Goal: Navigation & Orientation: Find specific page/section

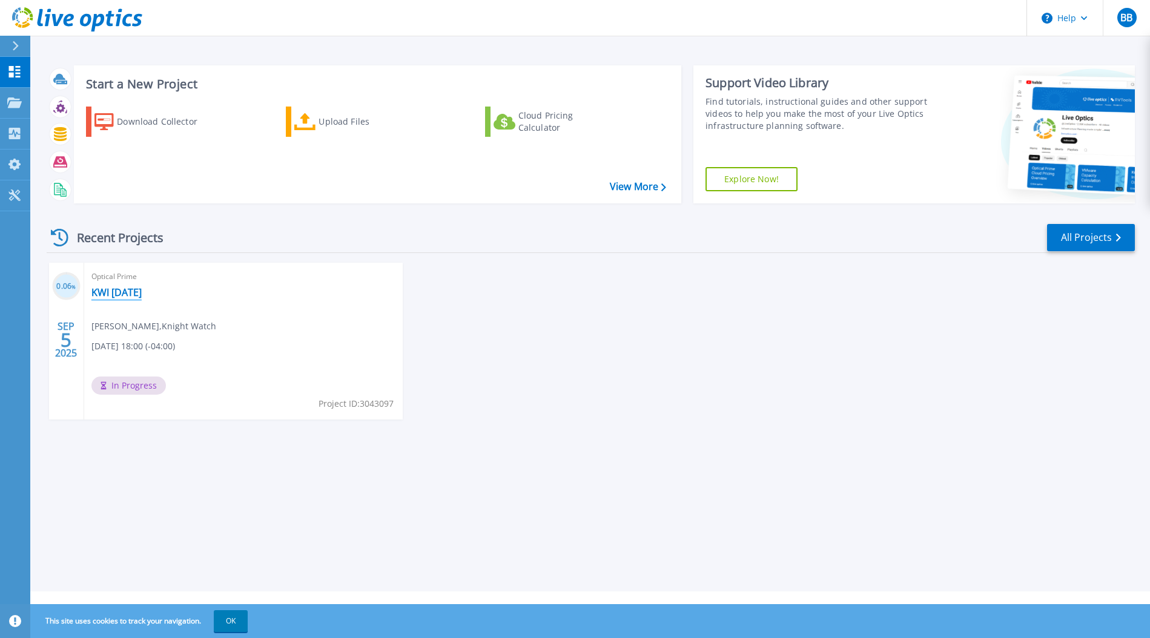
click at [126, 288] on link "KWI [DATE]" at bounding box center [116, 293] width 50 height 12
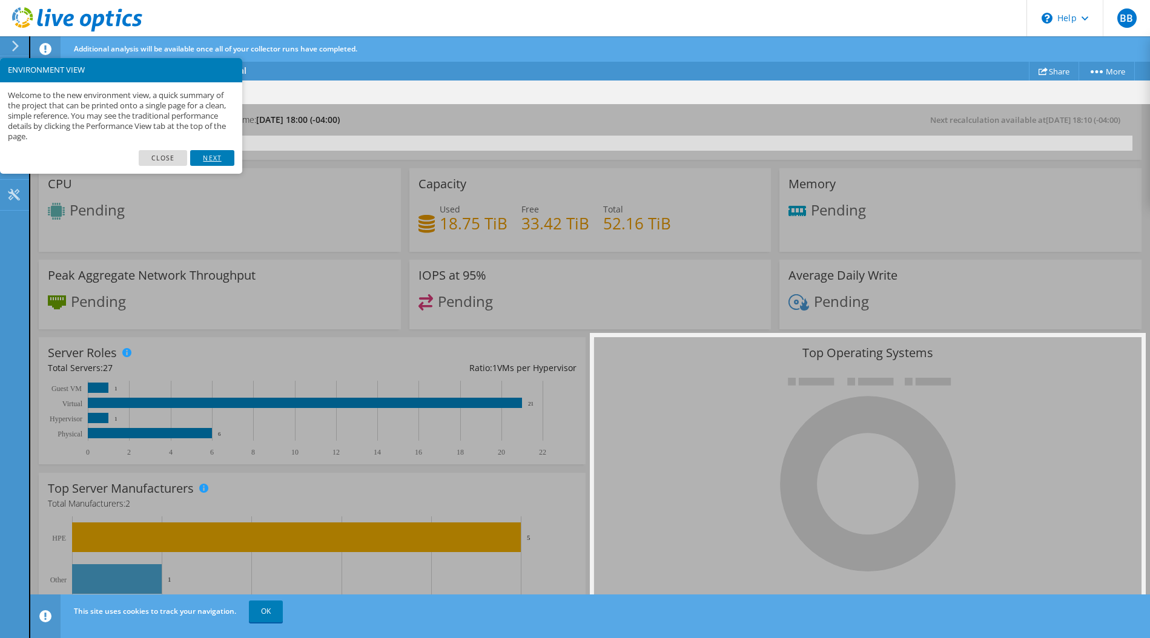
click at [214, 159] on link "Next" at bounding box center [212, 158] width 44 height 16
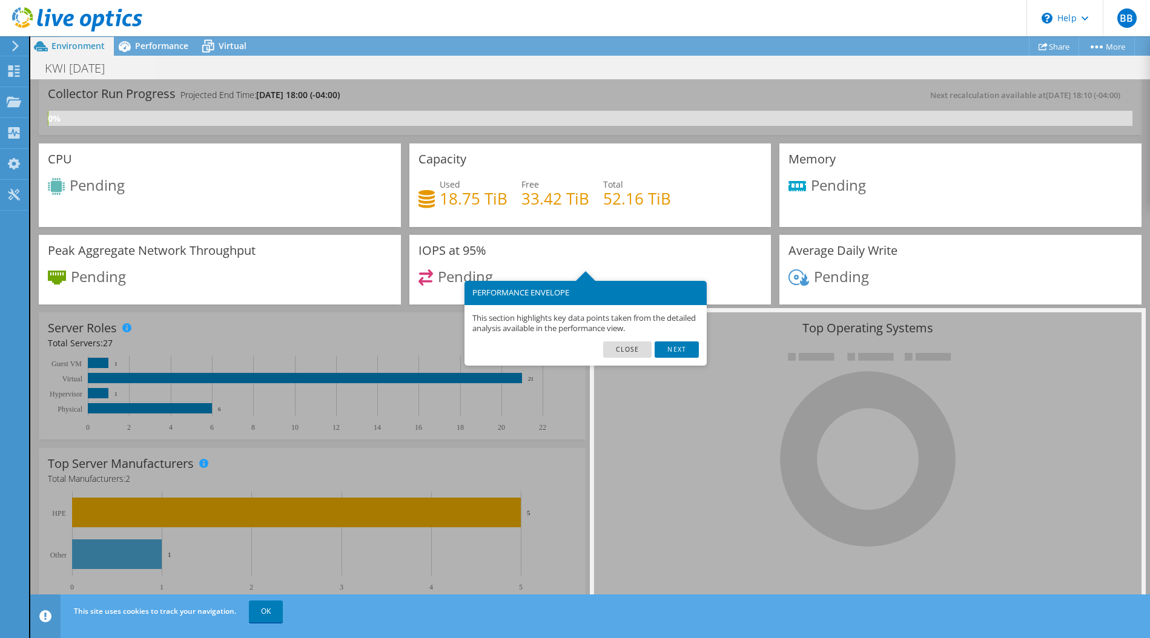
scroll to position [37, 0]
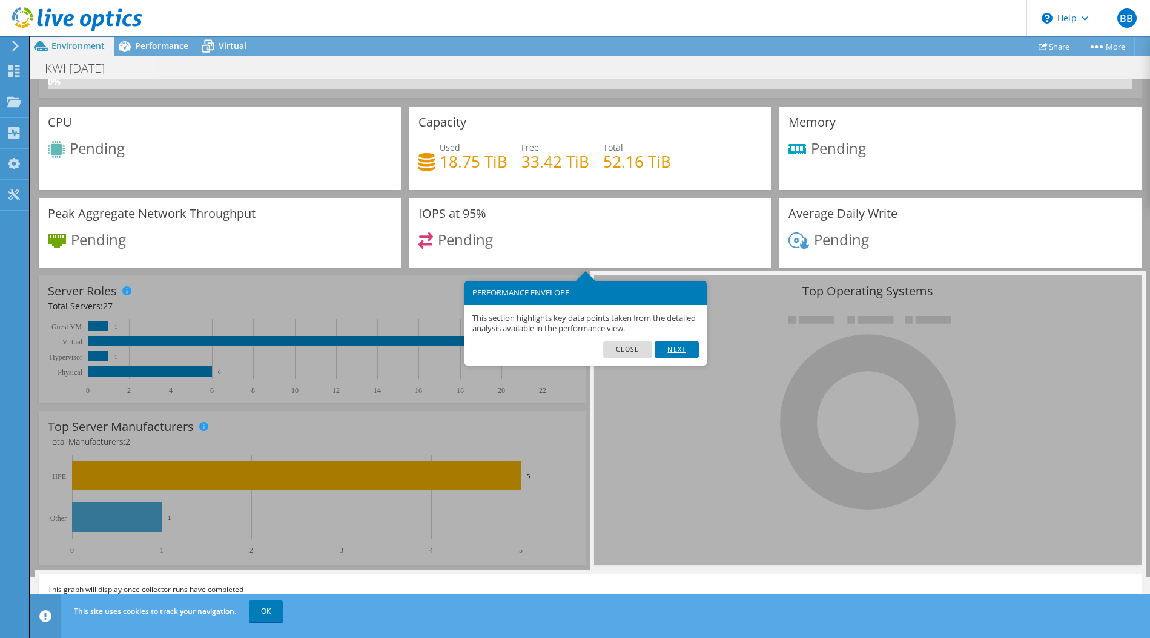
click at [680, 350] on link "Next" at bounding box center [677, 350] width 44 height 16
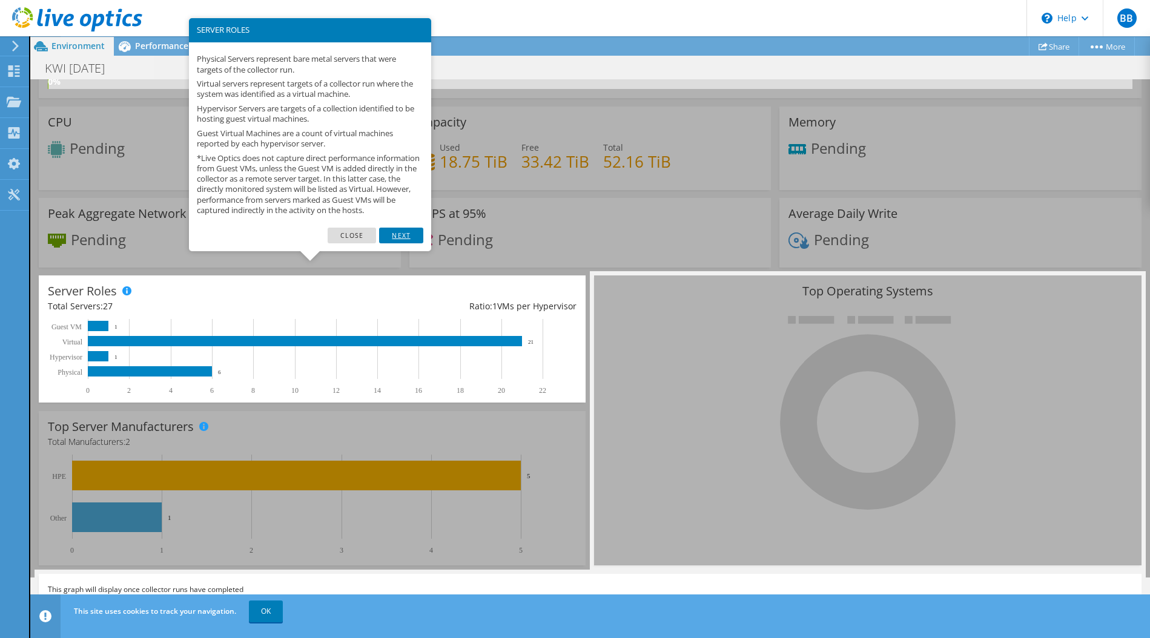
click at [405, 244] on link "Next" at bounding box center [401, 236] width 44 height 16
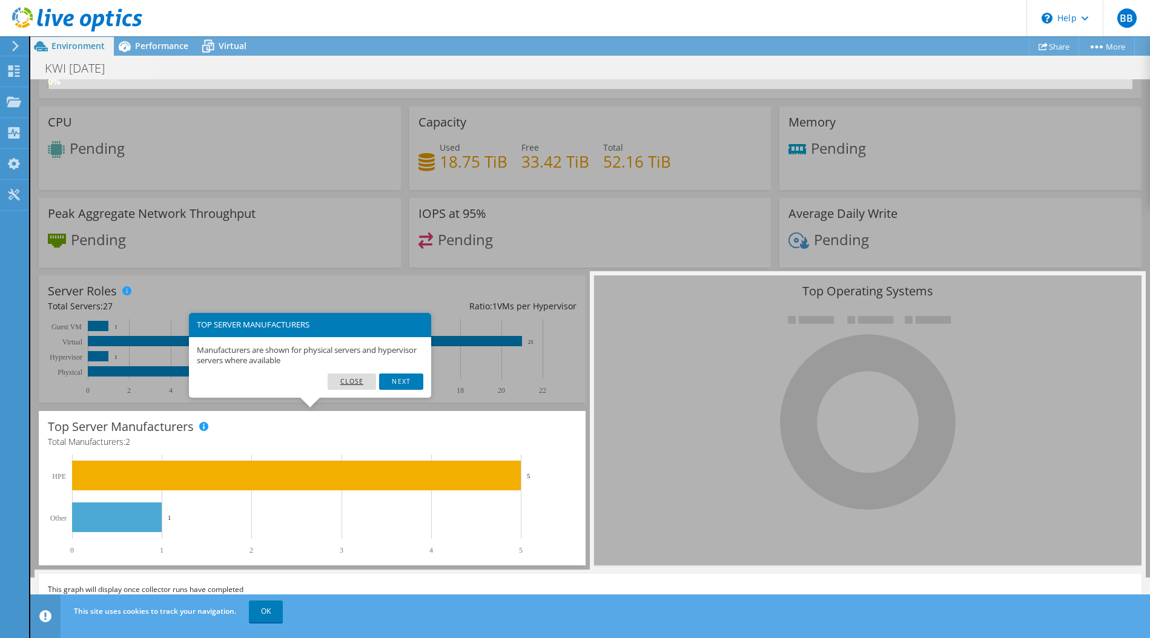
click at [348, 380] on link "Close" at bounding box center [352, 382] width 49 height 16
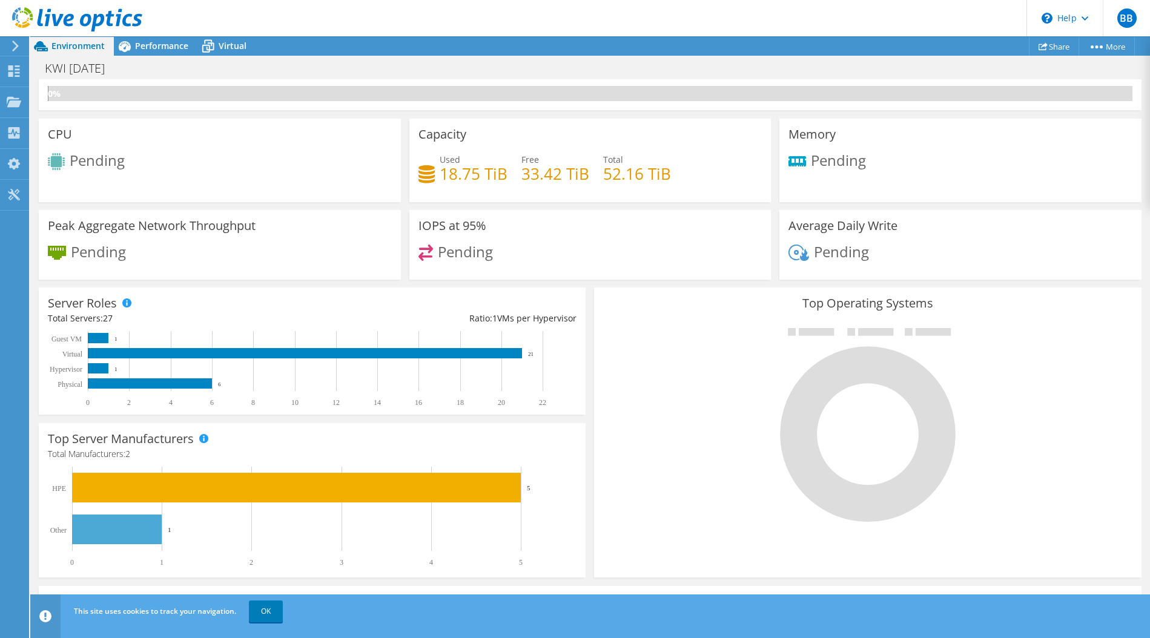
scroll to position [36, 0]
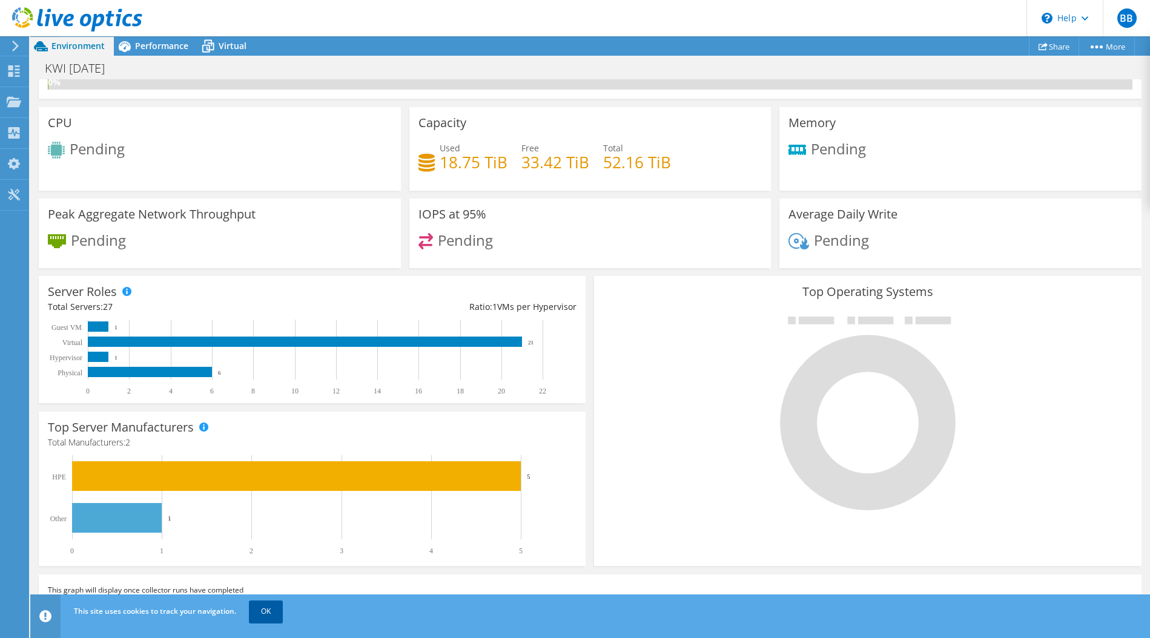
click at [271, 617] on link "OK" at bounding box center [266, 612] width 34 height 22
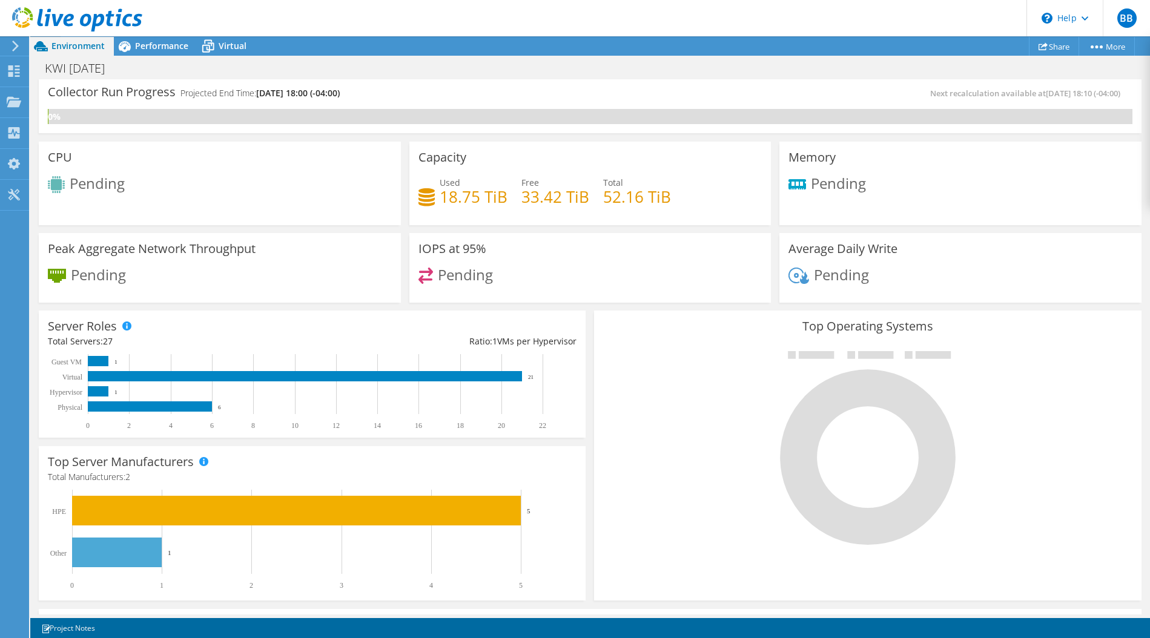
scroll to position [0, 0]
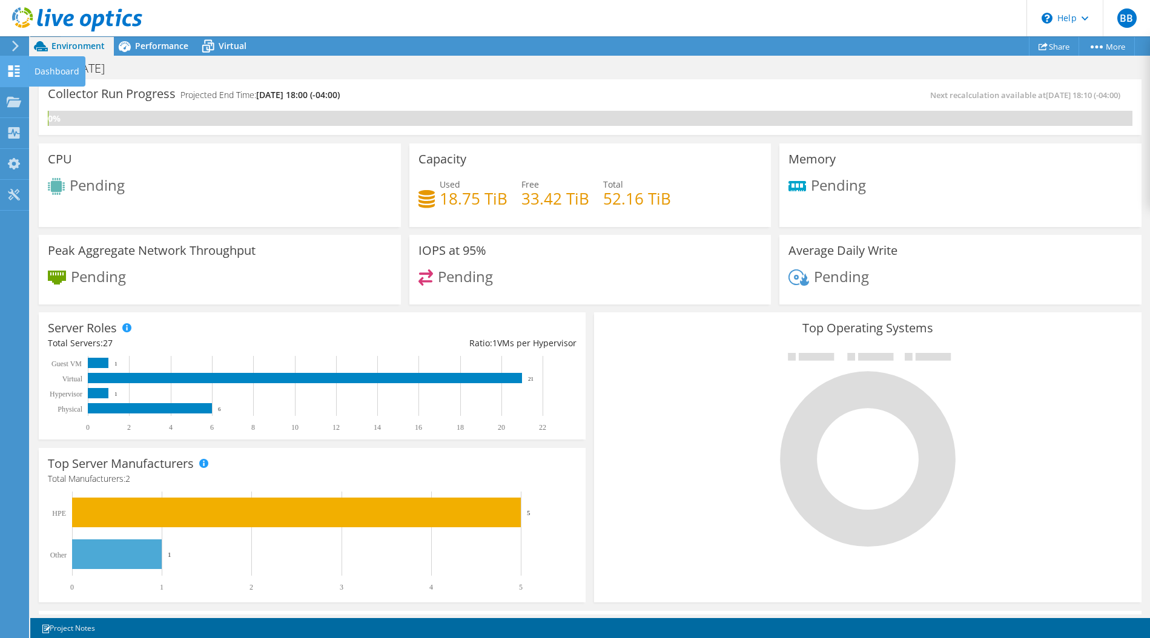
click at [8, 65] on use at bounding box center [14, 71] width 12 height 12
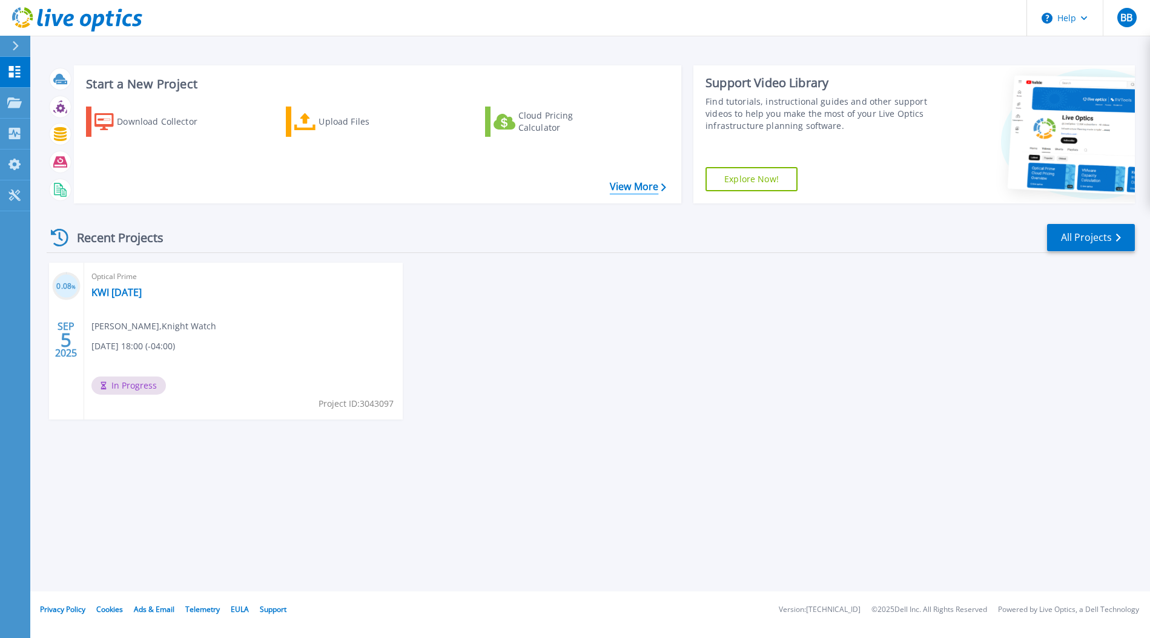
click at [628, 188] on link "View More" at bounding box center [638, 187] width 56 height 12
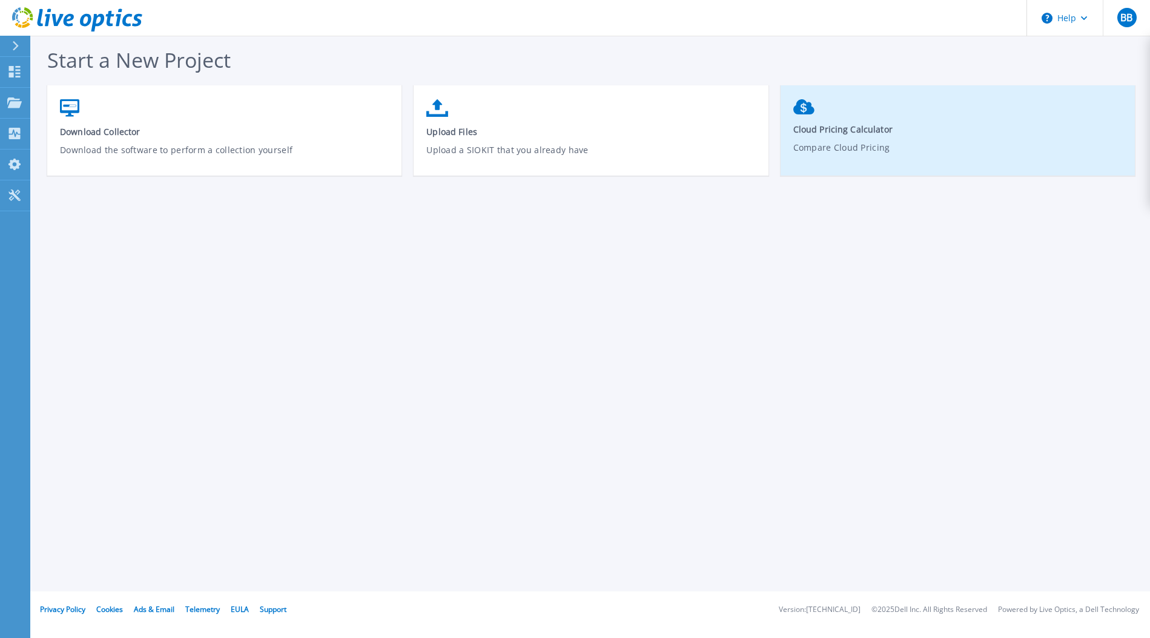
click at [849, 115] on link "Cloud Pricing Calculator Compare Cloud Pricing" at bounding box center [958, 135] width 354 height 85
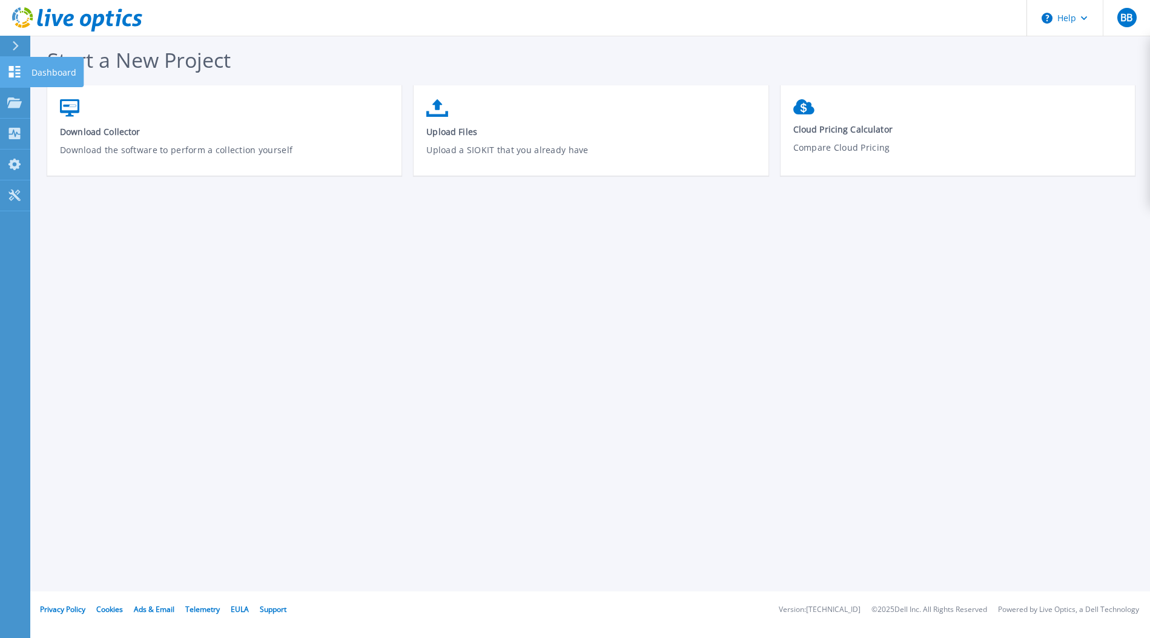
click at [13, 68] on icon at bounding box center [15, 72] width 12 height 12
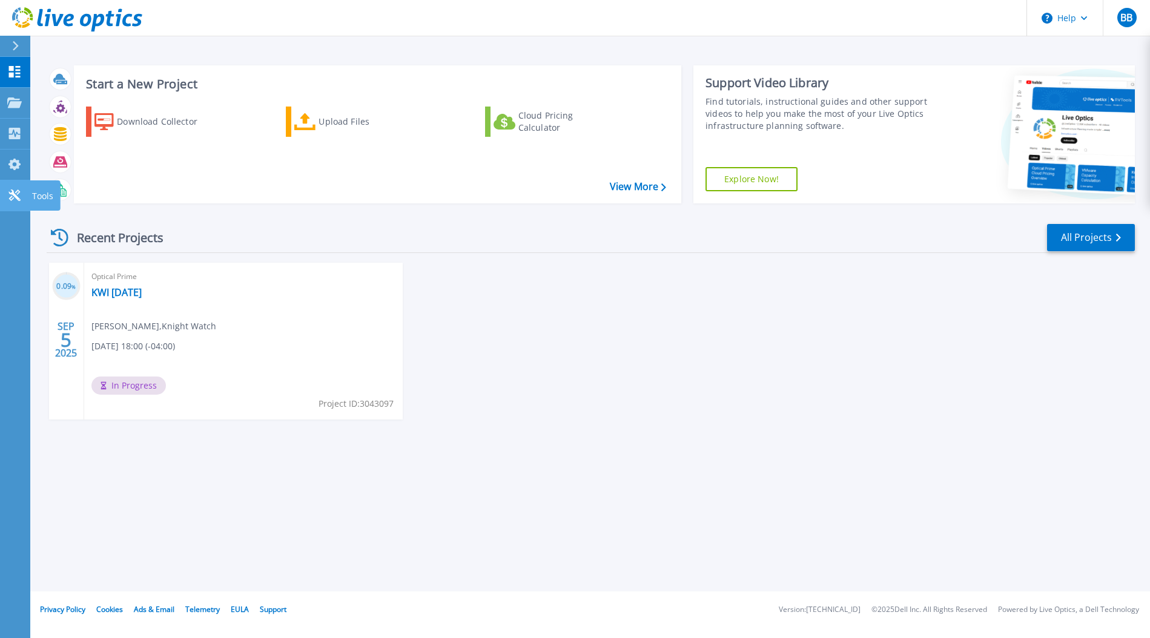
click at [12, 196] on icon at bounding box center [14, 196] width 12 height 12
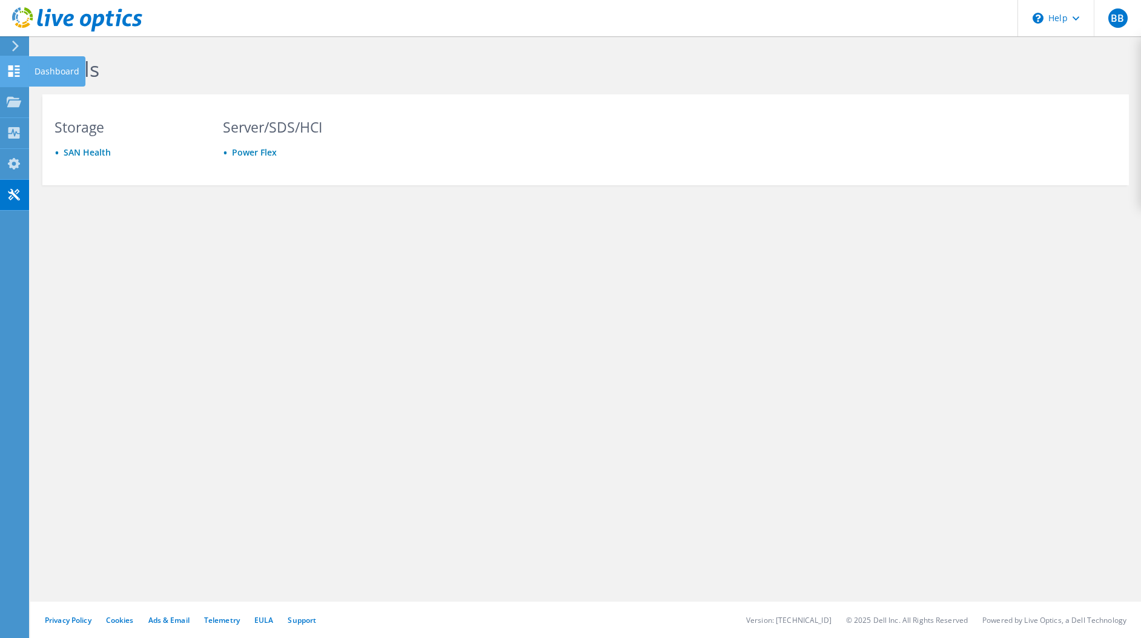
click at [14, 70] on icon at bounding box center [14, 71] width 15 height 12
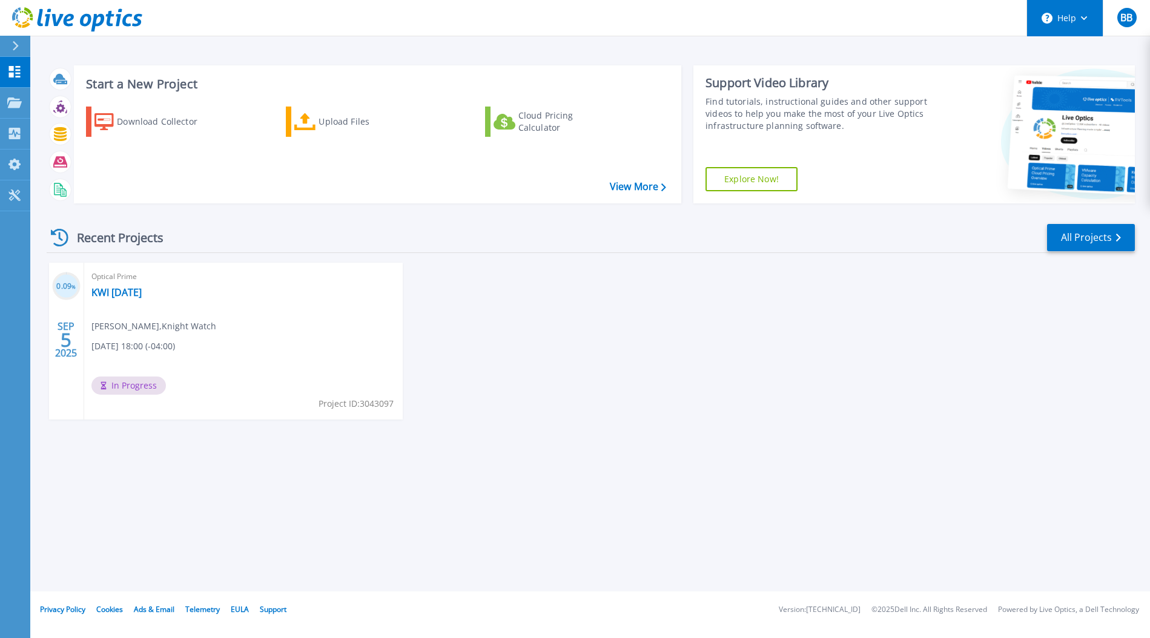
click at [1075, 15] on button "Help" at bounding box center [1065, 18] width 76 height 36
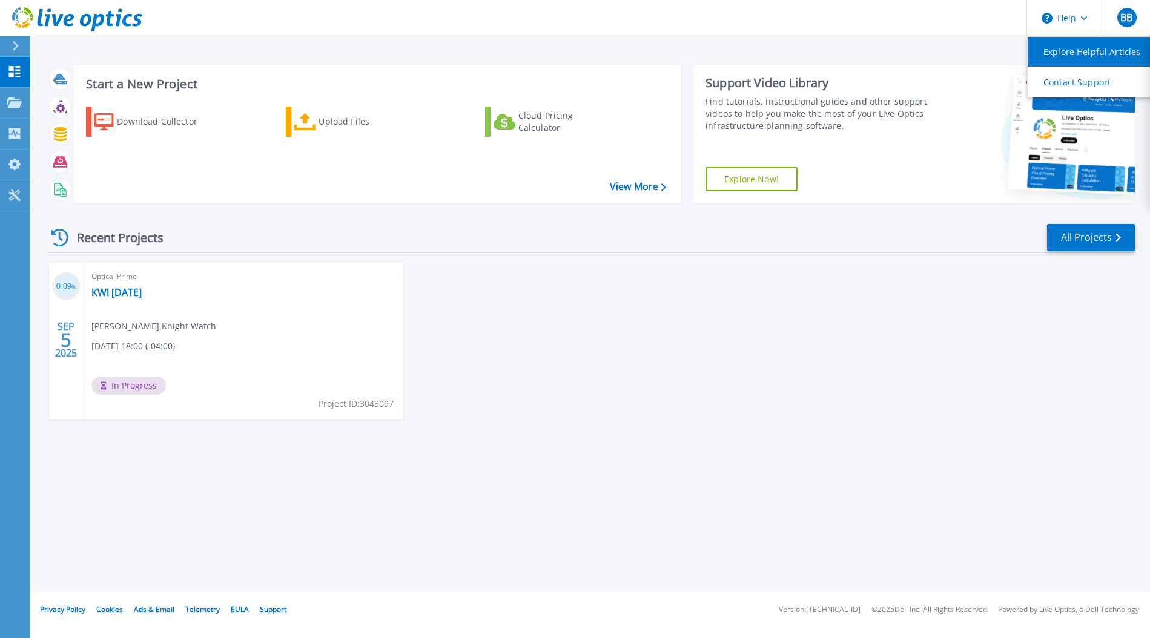
click at [1078, 53] on link "Explore Helpful Articles" at bounding box center [1095, 52] width 135 height 30
click at [1047, 18] on circle at bounding box center [1047, 18] width 11 height 11
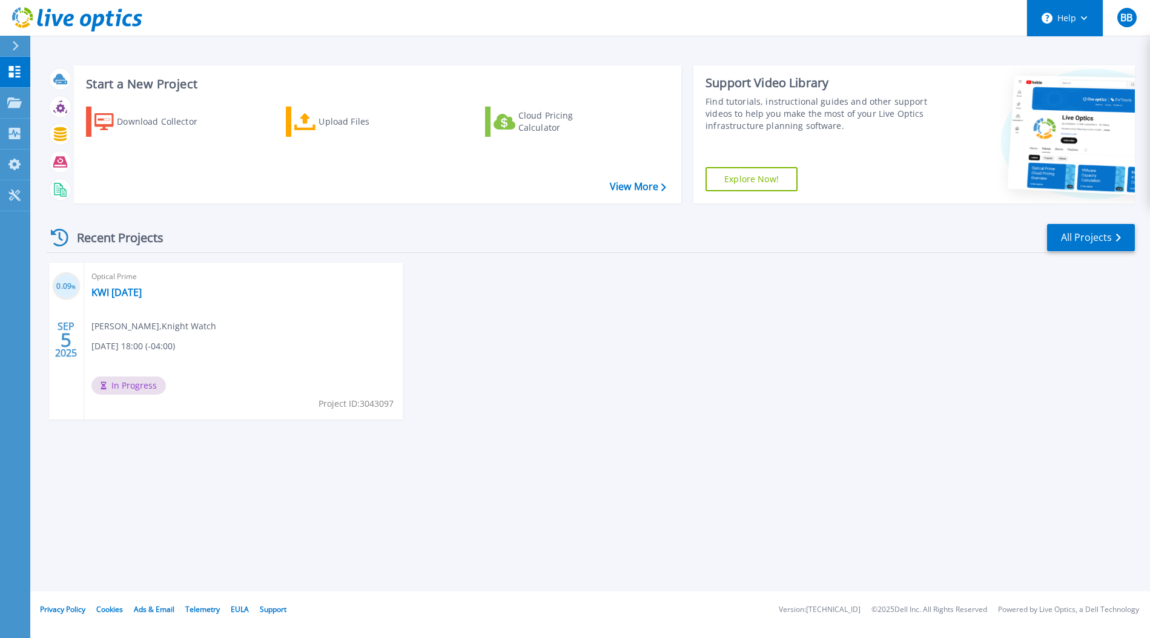
click at [1065, 19] on button "Help" at bounding box center [1065, 18] width 76 height 36
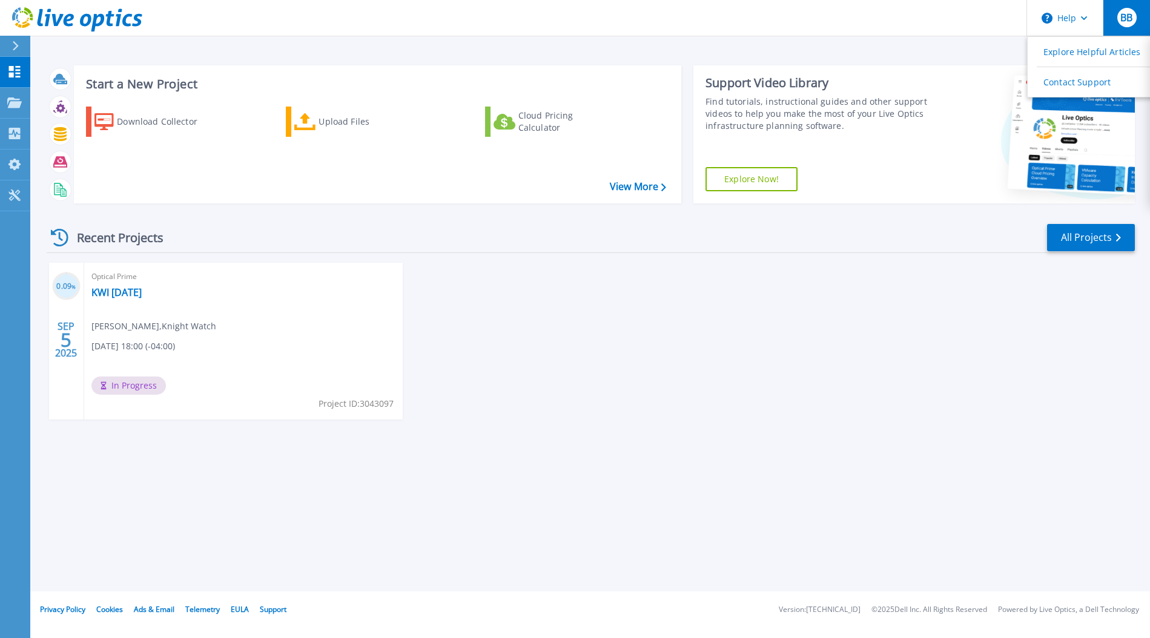
click at [1129, 21] on span "BB" at bounding box center [1127, 18] width 12 height 10
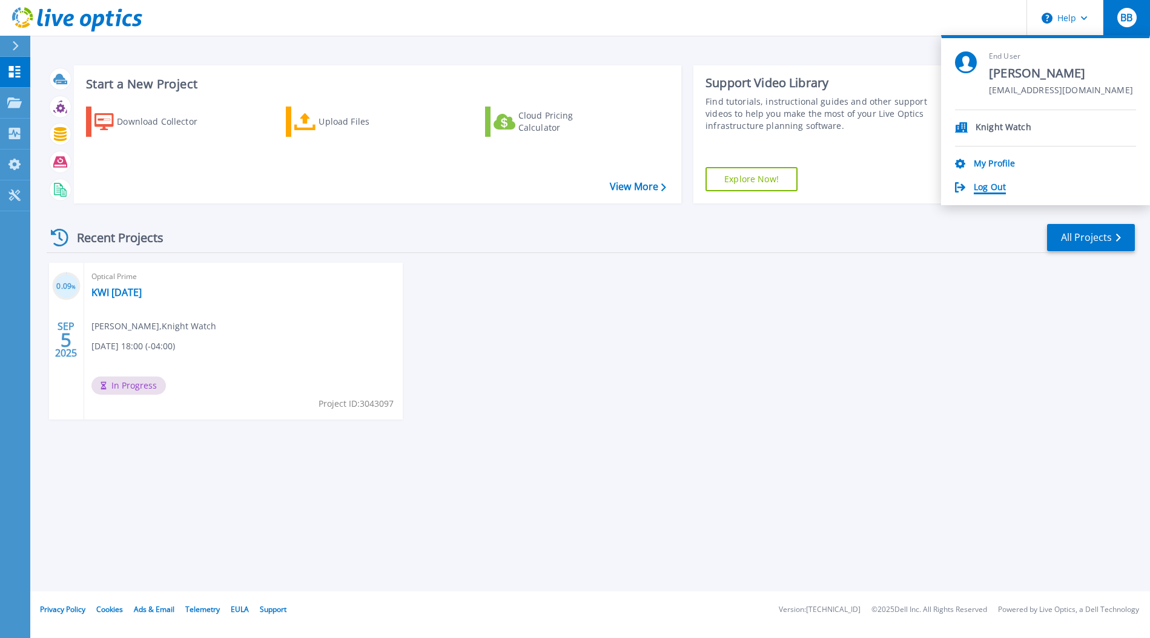
click at [993, 186] on link "Log Out" at bounding box center [990, 188] width 32 height 12
